Goal: Navigation & Orientation: Find specific page/section

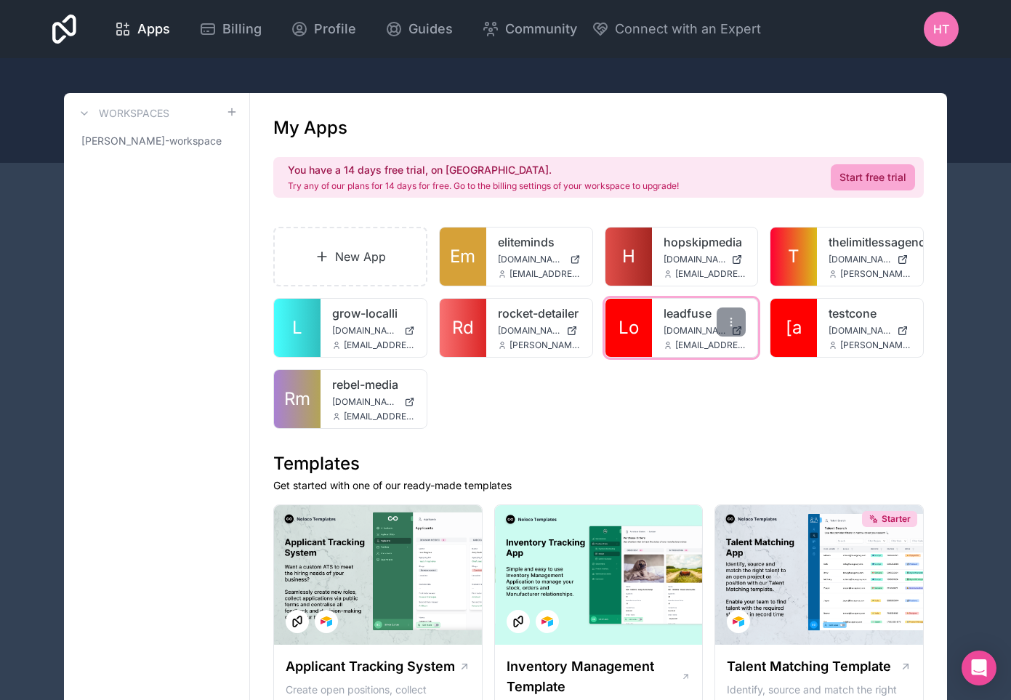
click at [671, 307] on link "leadfuse" at bounding box center [704, 312] width 83 height 17
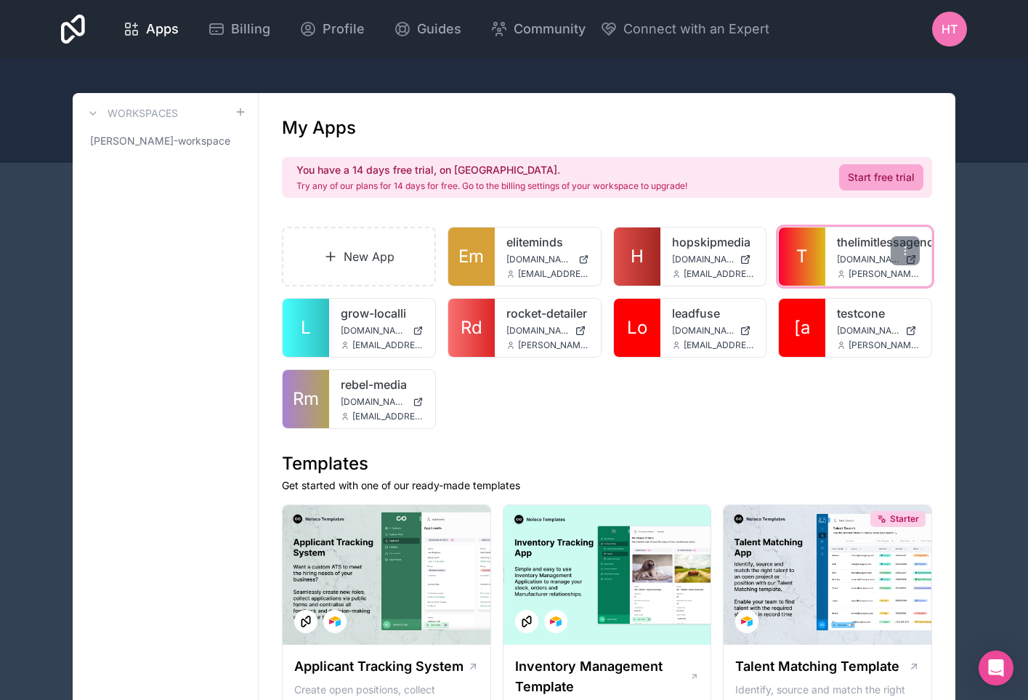
click at [867, 243] on link "thelimitlessagency" at bounding box center [878, 241] width 83 height 17
